Goal: Information Seeking & Learning: Learn about a topic

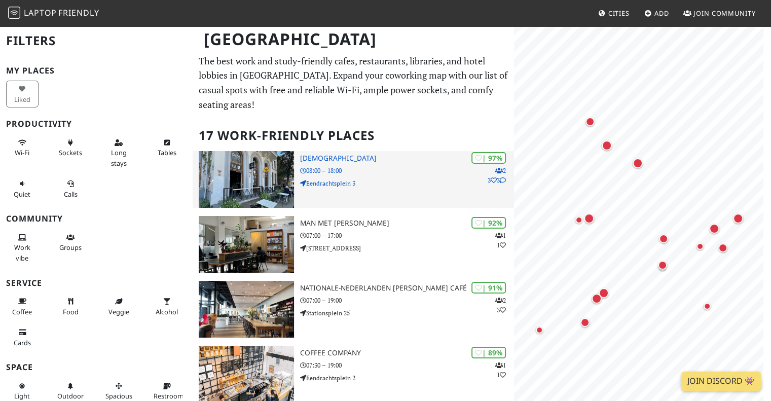
click at [336, 156] on h3 "[DEMOGRAPHIC_DATA]" at bounding box center [407, 158] width 214 height 9
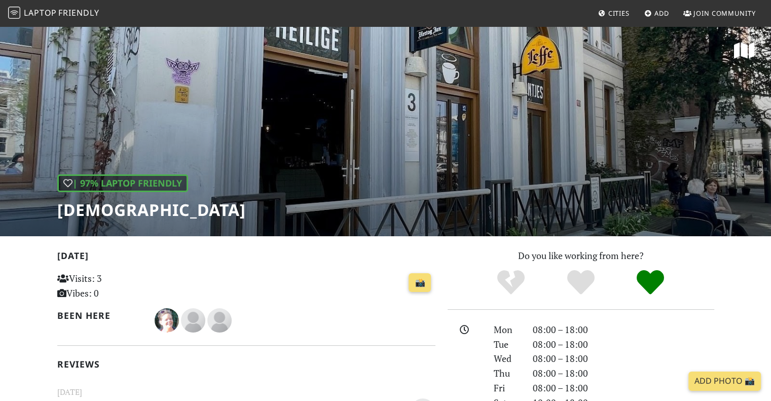
click at [312, 170] on div "| 97% Laptop Friendly [DEMOGRAPHIC_DATA]" at bounding box center [385, 130] width 771 height 211
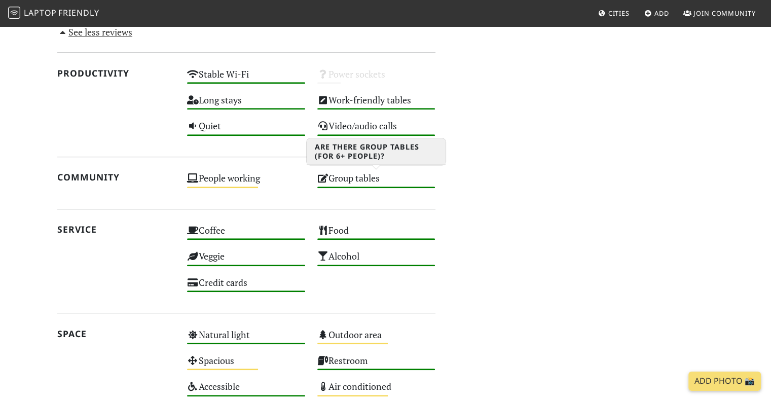
scroll to position [623, 0]
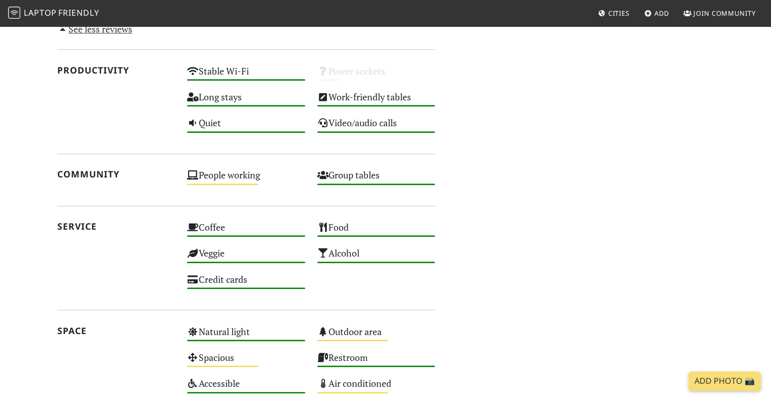
drag, startPoint x: 478, startPoint y: 170, endPoint x: 509, endPoint y: 71, distance: 103.4
click at [509, 71] on div "Do you like working from here? Mon 08:00 – 18:00 Tue 08:00 – 18:00 Wed 08:00 – …" at bounding box center [580, 39] width 279 height 829
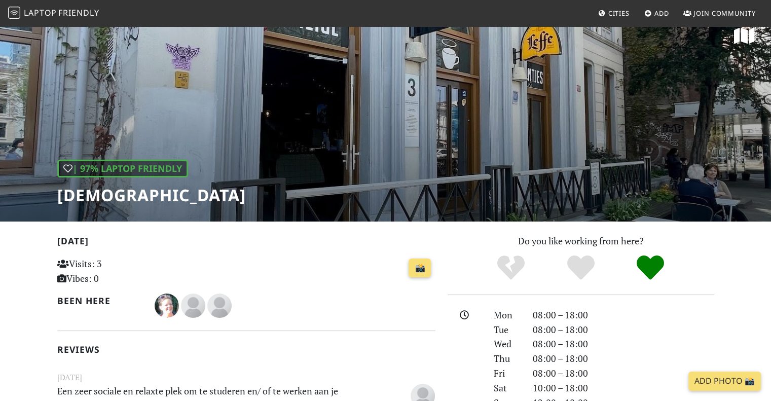
scroll to position [0, 0]
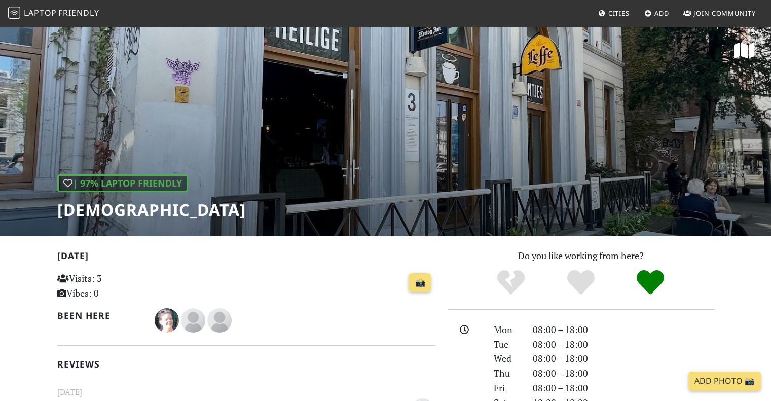
click at [174, 215] on h1 "Heilige Boontjes" at bounding box center [151, 209] width 189 height 19
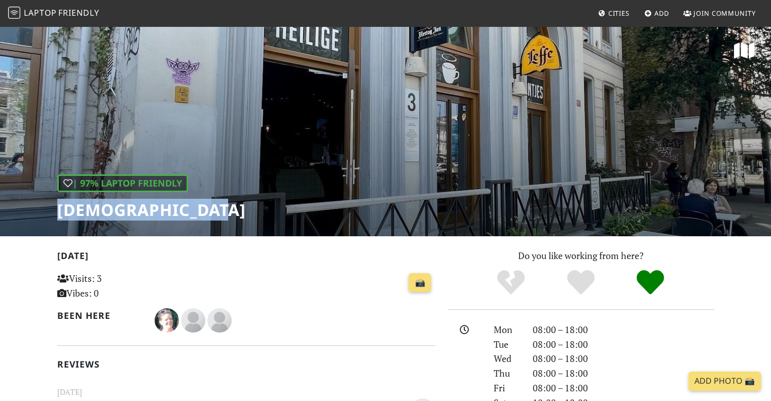
drag, startPoint x: 235, startPoint y: 214, endPoint x: 59, endPoint y: 211, distance: 175.4
click at [59, 211] on div "| 97% Laptop Friendly Heilige Boontjes" at bounding box center [385, 130] width 771 height 211
copy h1 "Heilige Boontjes"
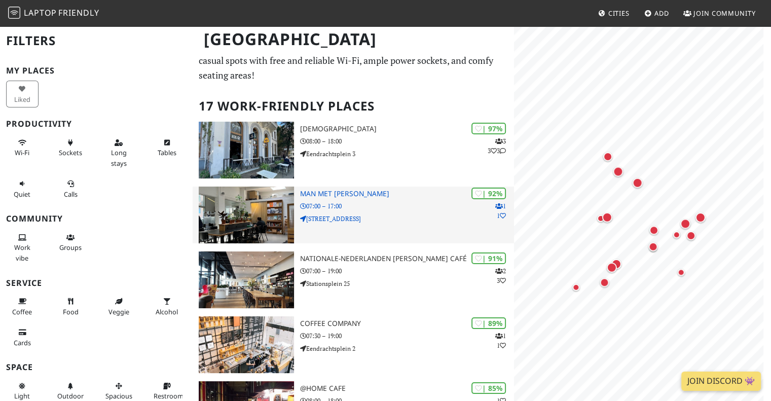
scroll to position [30, 0]
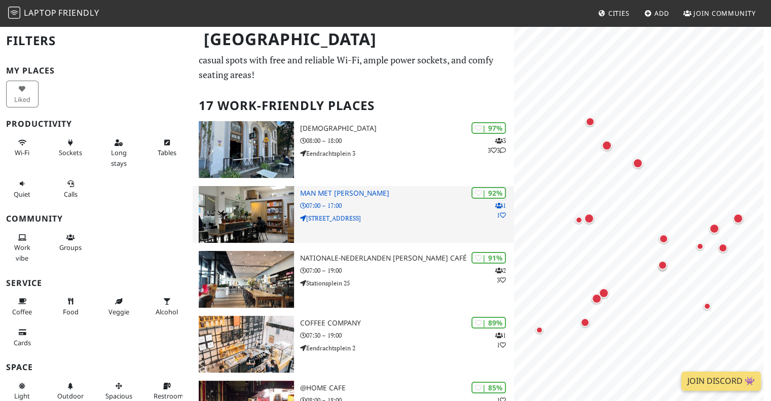
click at [357, 204] on p "07:00 – 17:00" at bounding box center [407, 206] width 214 height 10
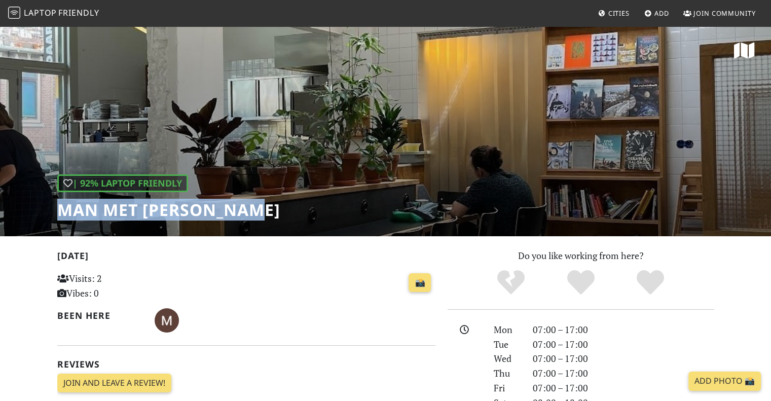
drag, startPoint x: 259, startPoint y: 212, endPoint x: 53, endPoint y: 208, distance: 206.8
click at [53, 208] on div "| 92% Laptop Friendly Man met bril koffie" at bounding box center [385, 130] width 771 height 211
copy h1 "Man met bril koffie"
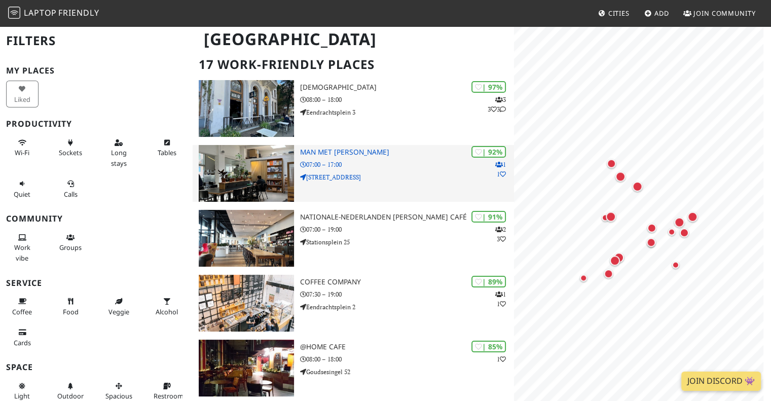
scroll to position [78, 0]
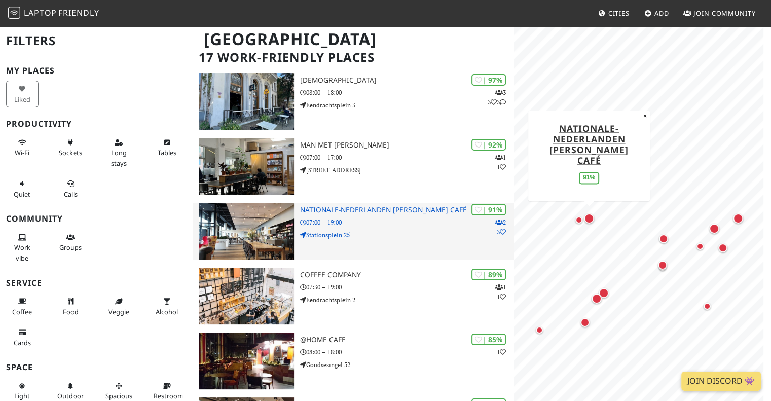
click at [412, 225] on p "07:00 – 19:00" at bounding box center [407, 222] width 214 height 10
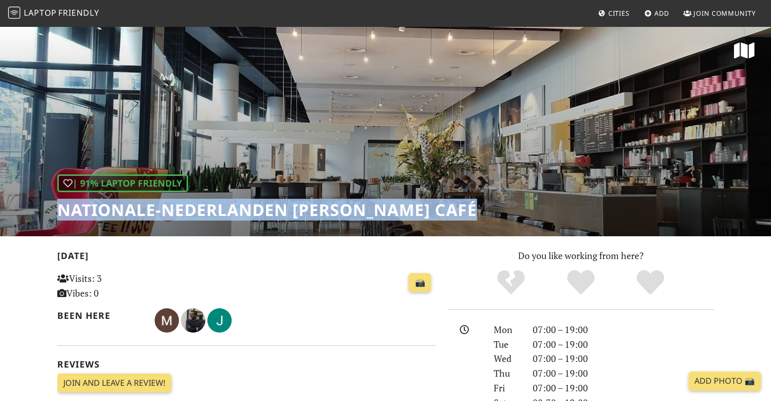
drag, startPoint x: 493, startPoint y: 204, endPoint x: 50, endPoint y: 220, distance: 442.7
click at [50, 220] on div "| 91% Laptop Friendly Nationale-Nederlanden Douwe Egberts Café" at bounding box center [385, 130] width 771 height 211
copy h1 "Nationale-Nederlanden Douwe Egberts Café"
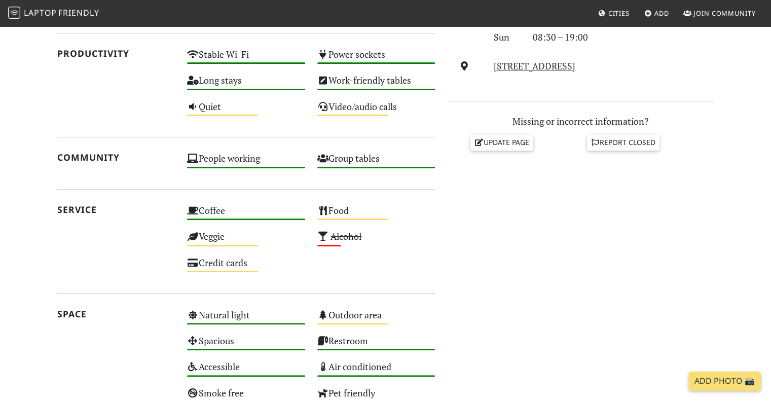
scroll to position [564, 0]
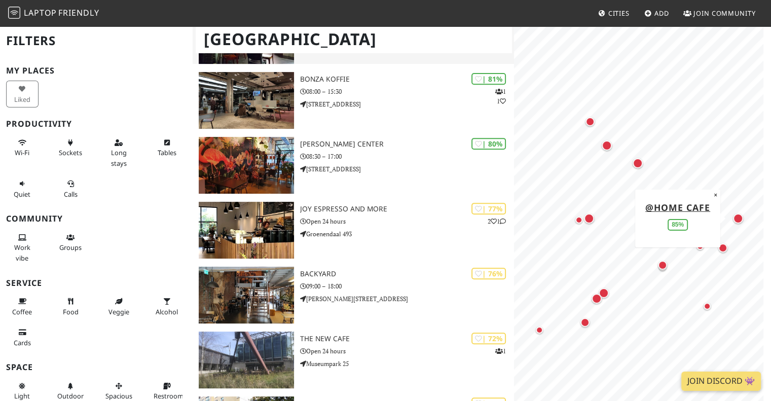
scroll to position [404, 0]
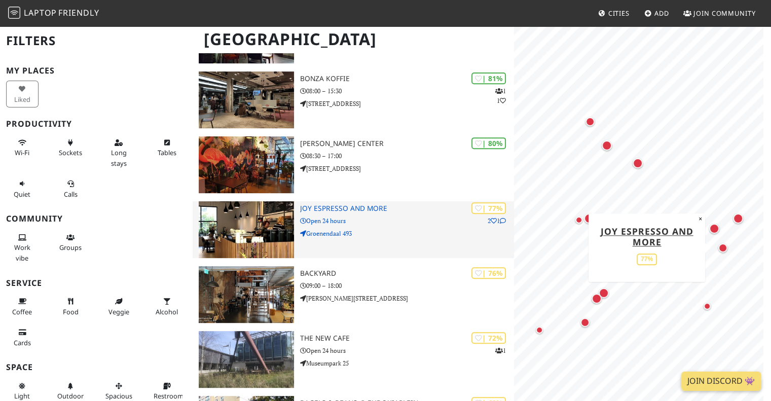
click at [388, 233] on p "Groenendaal 493" at bounding box center [407, 234] width 214 height 10
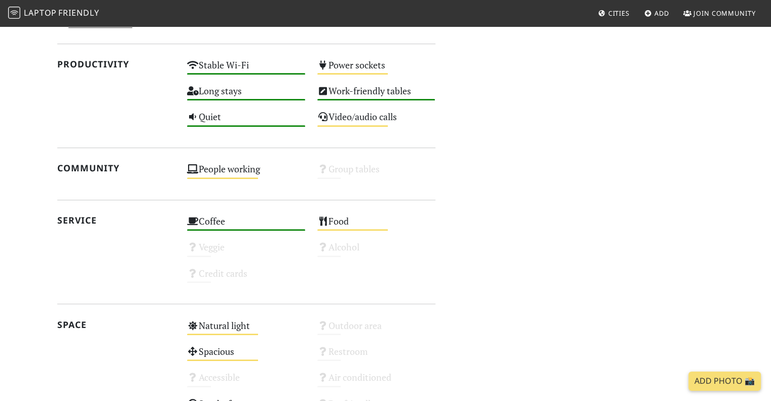
scroll to position [513, 0]
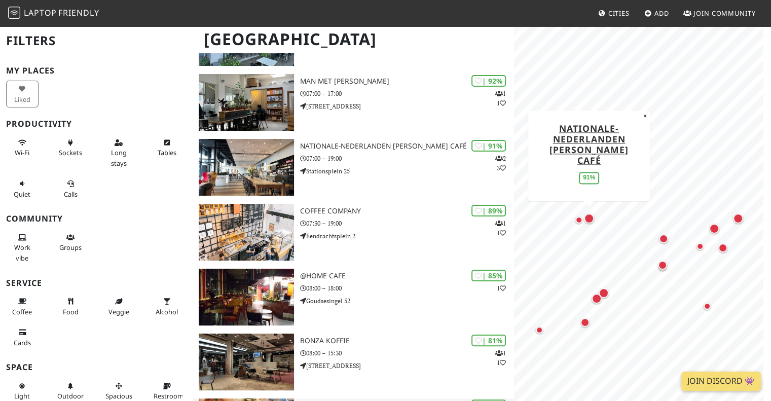
scroll to position [146, 0]
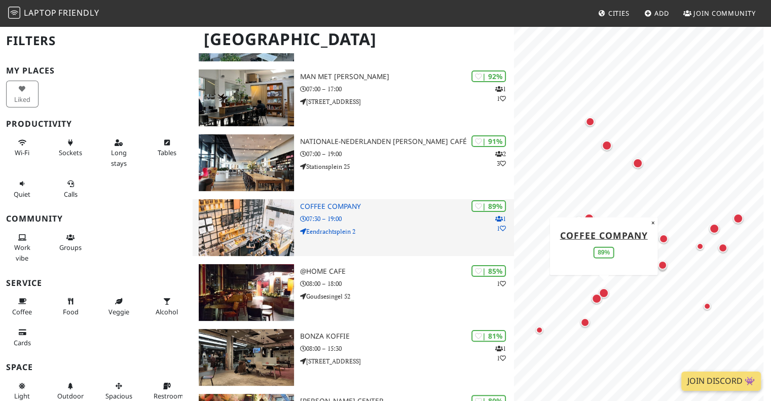
click at [365, 232] on p "Eendrachtsplein 2" at bounding box center [407, 232] width 214 height 10
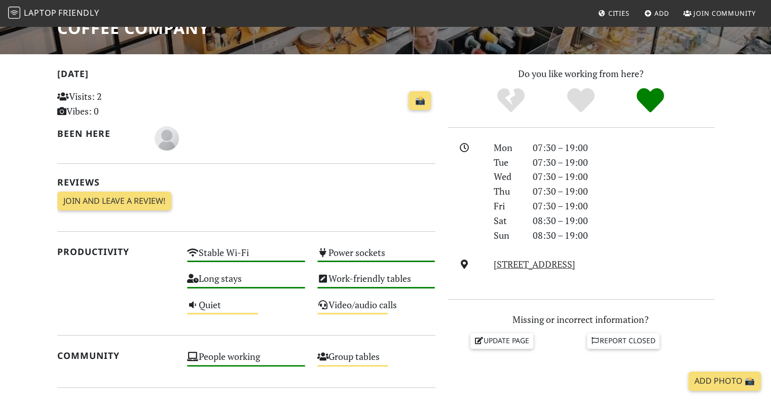
scroll to position [138, 0]
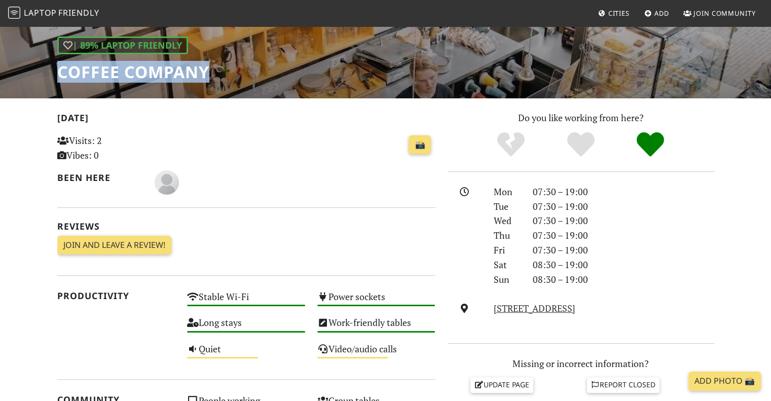
drag, startPoint x: 234, startPoint y: 76, endPoint x: 56, endPoint y: 67, distance: 177.6
copy h1 "Coffee Company"
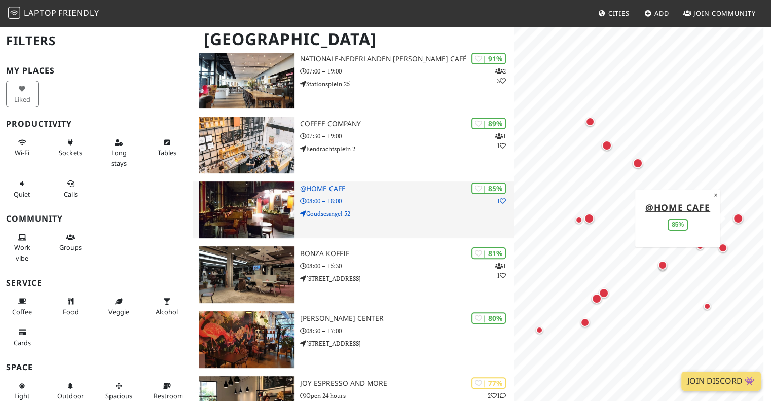
scroll to position [229, 0]
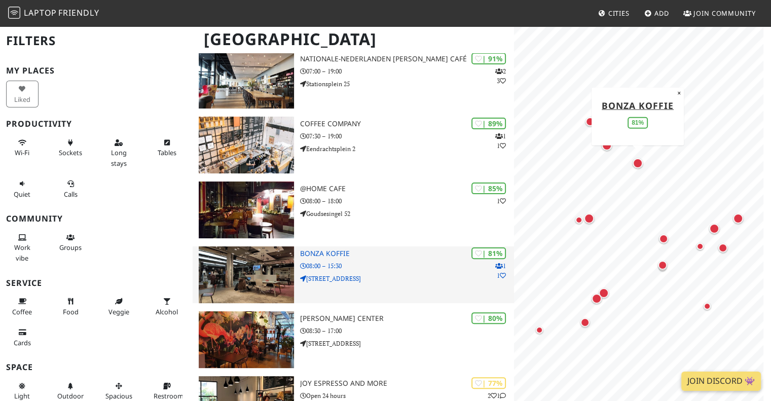
click at [402, 282] on p "[STREET_ADDRESS]" at bounding box center [407, 279] width 214 height 10
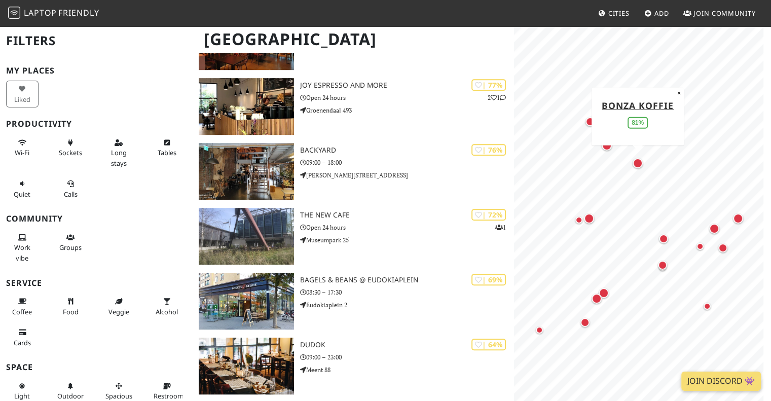
scroll to position [533, 0]
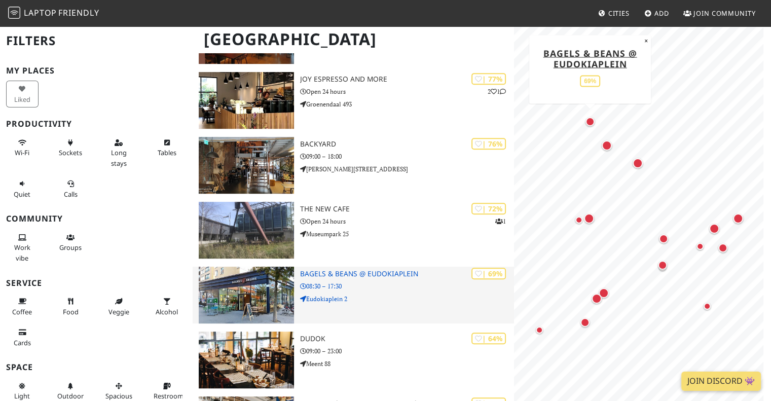
click at [377, 296] on p "Eudokiaplein 2" at bounding box center [407, 299] width 214 height 10
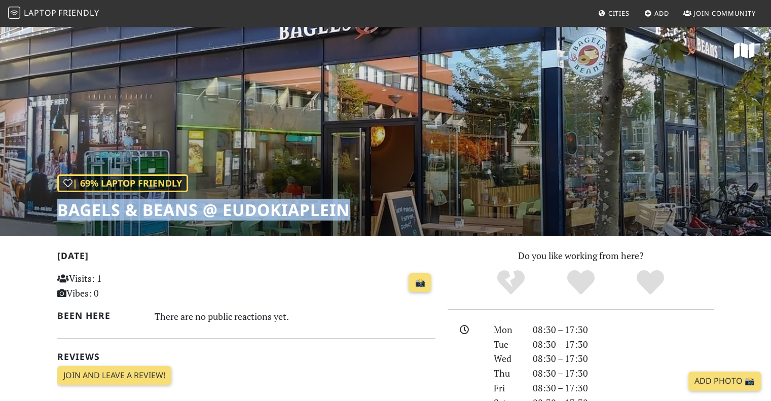
drag, startPoint x: 355, startPoint y: 212, endPoint x: 18, endPoint y: 208, distance: 337.1
click at [18, 208] on div "| 69% Laptop Friendly Bagels & Beans @ Eudokiaplein" at bounding box center [385, 130] width 771 height 211
copy h1 "Bagels & Beans @ Eudokiaplein"
